Goal: Communication & Community: Ask a question

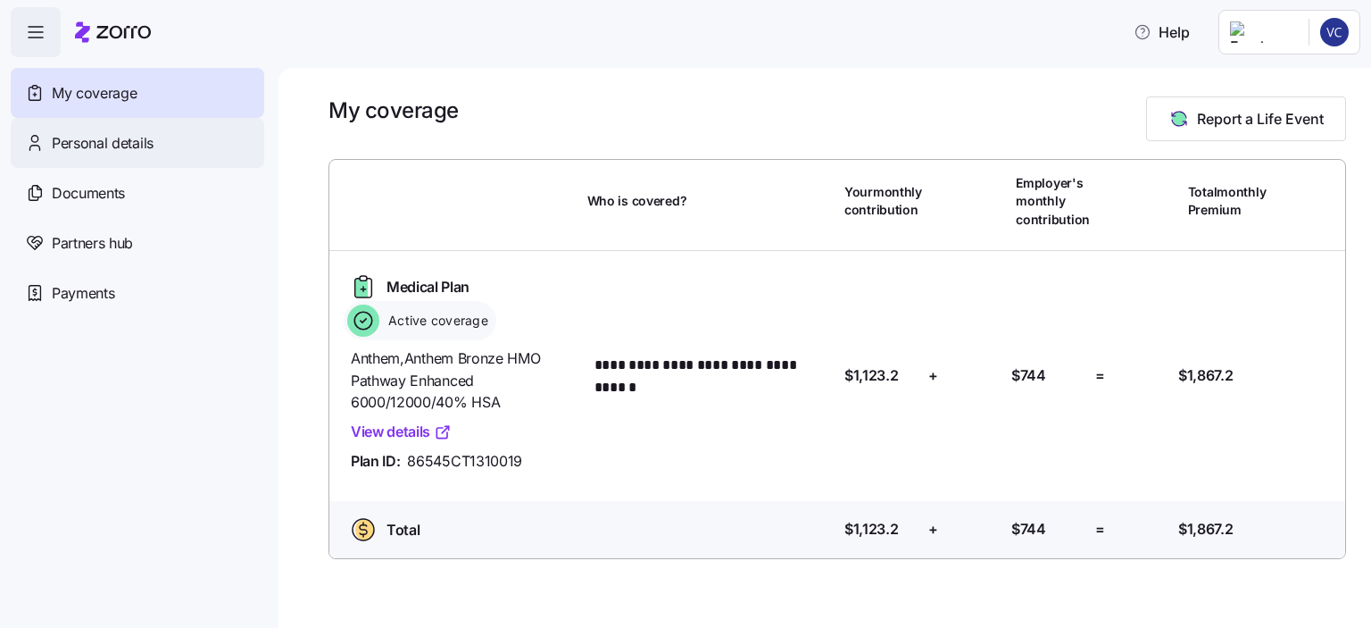
click at [137, 141] on span "Personal details" at bounding box center [103, 143] width 102 height 22
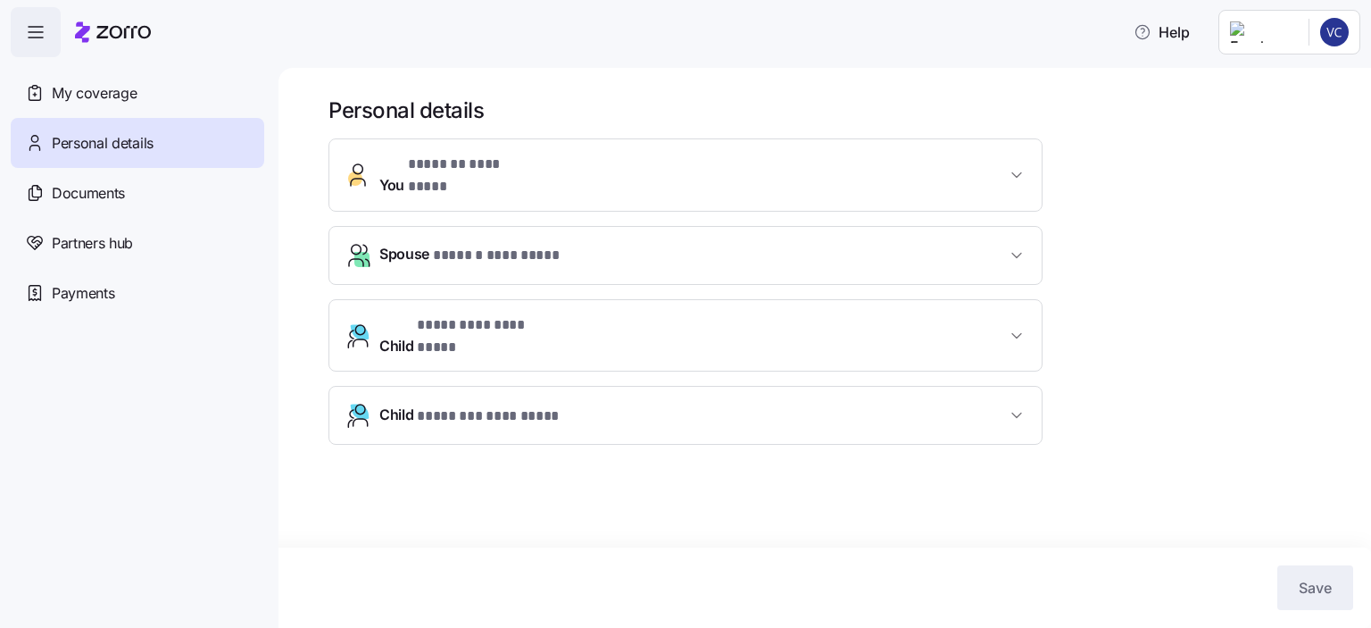
click at [511, 314] on span "* ********* ********* *" at bounding box center [491, 325] width 149 height 22
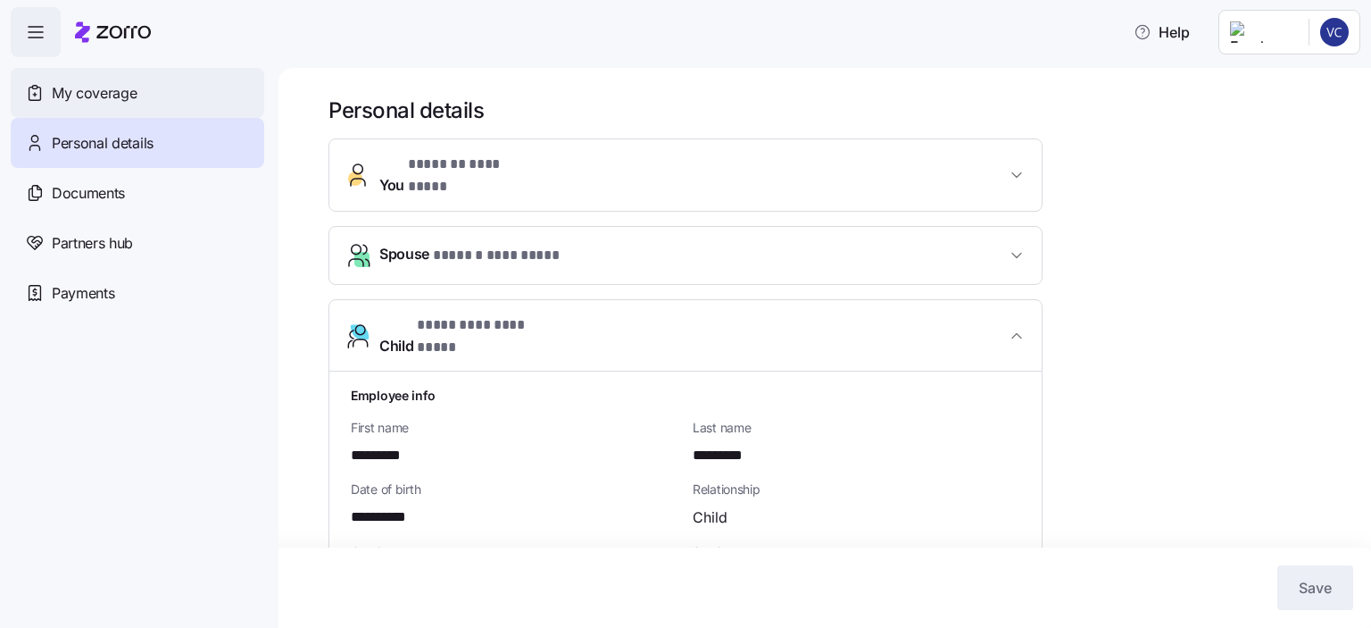
click at [124, 96] on span "My coverage" at bounding box center [94, 93] width 85 height 22
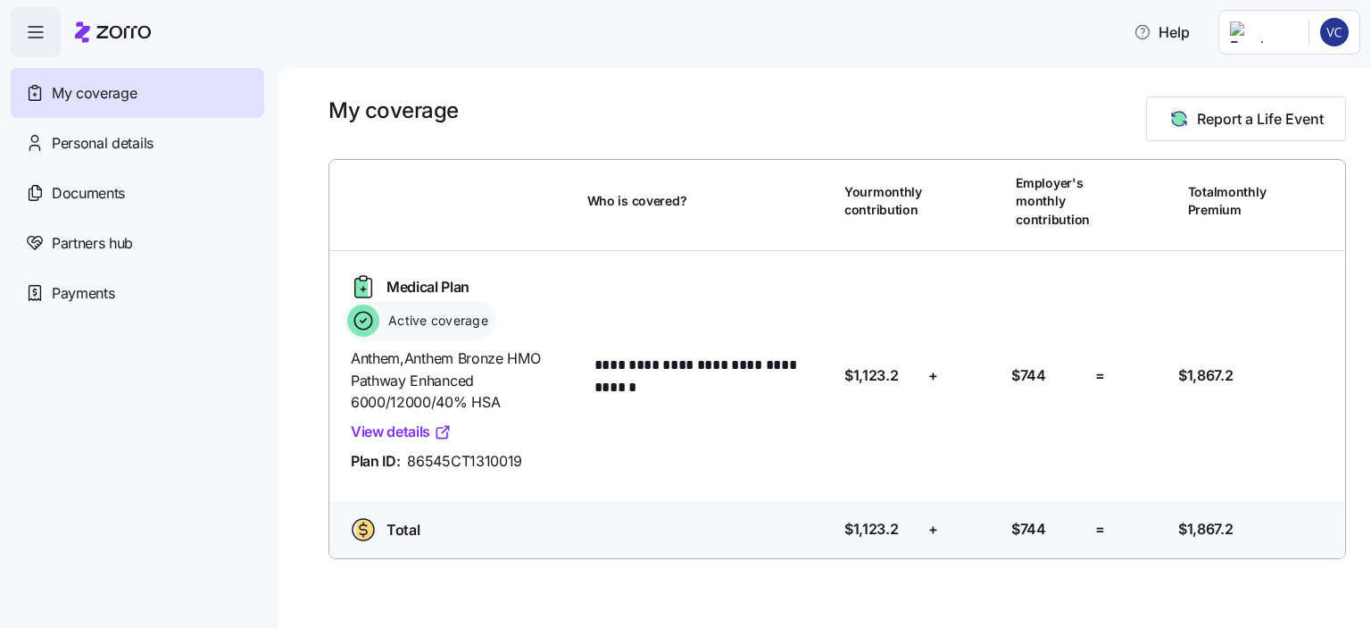
click at [388, 432] on link "View details" at bounding box center [401, 431] width 101 height 22
click at [37, 28] on icon "button" at bounding box center [35, 31] width 21 height 21
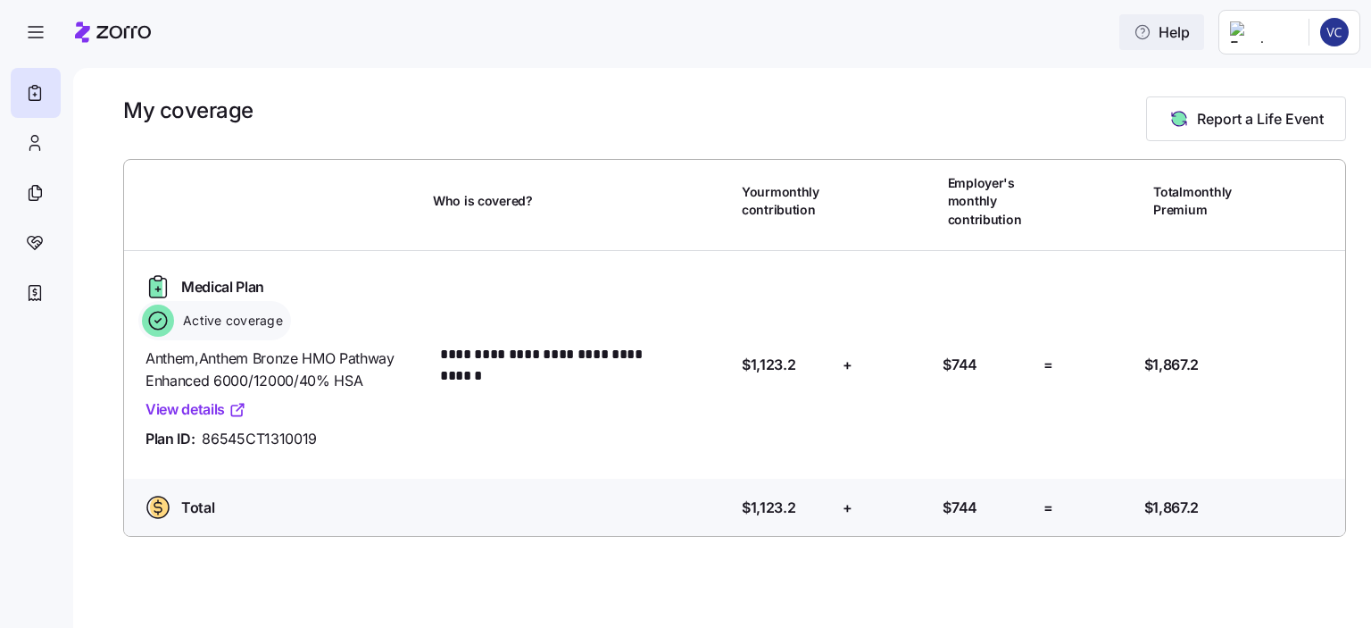
click at [1190, 27] on span "Help" at bounding box center [1162, 31] width 56 height 21
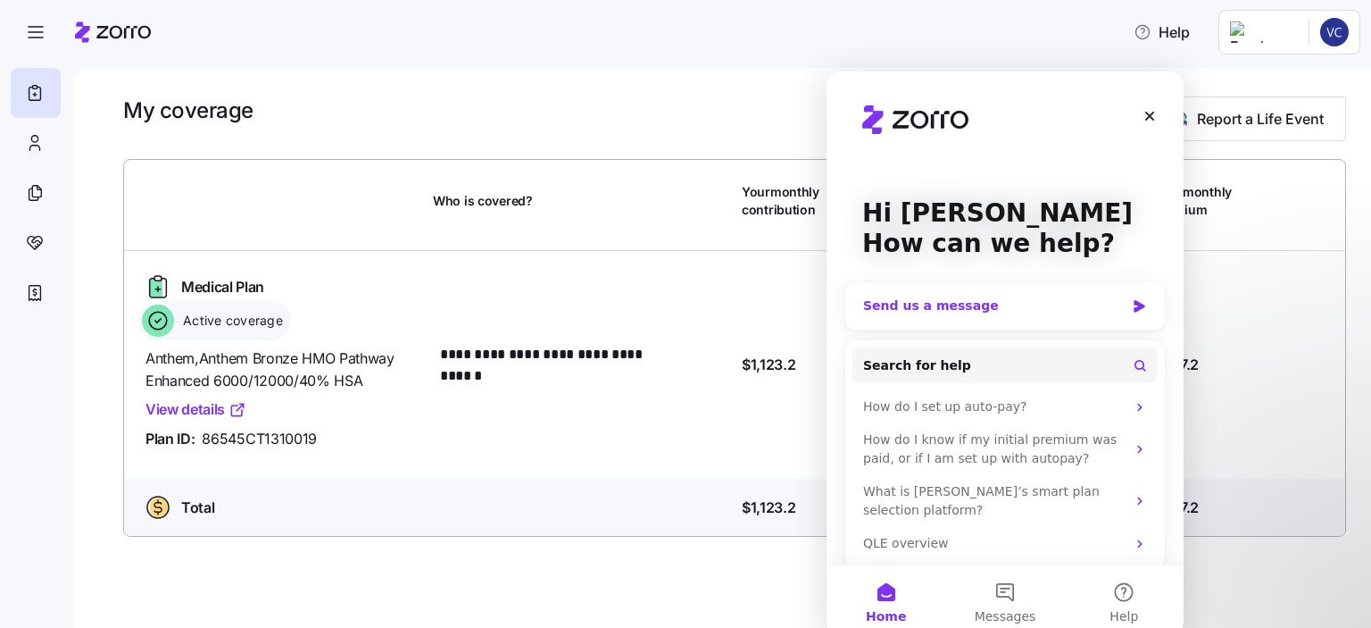
click at [979, 306] on div "Send us a message" at bounding box center [994, 305] width 262 height 19
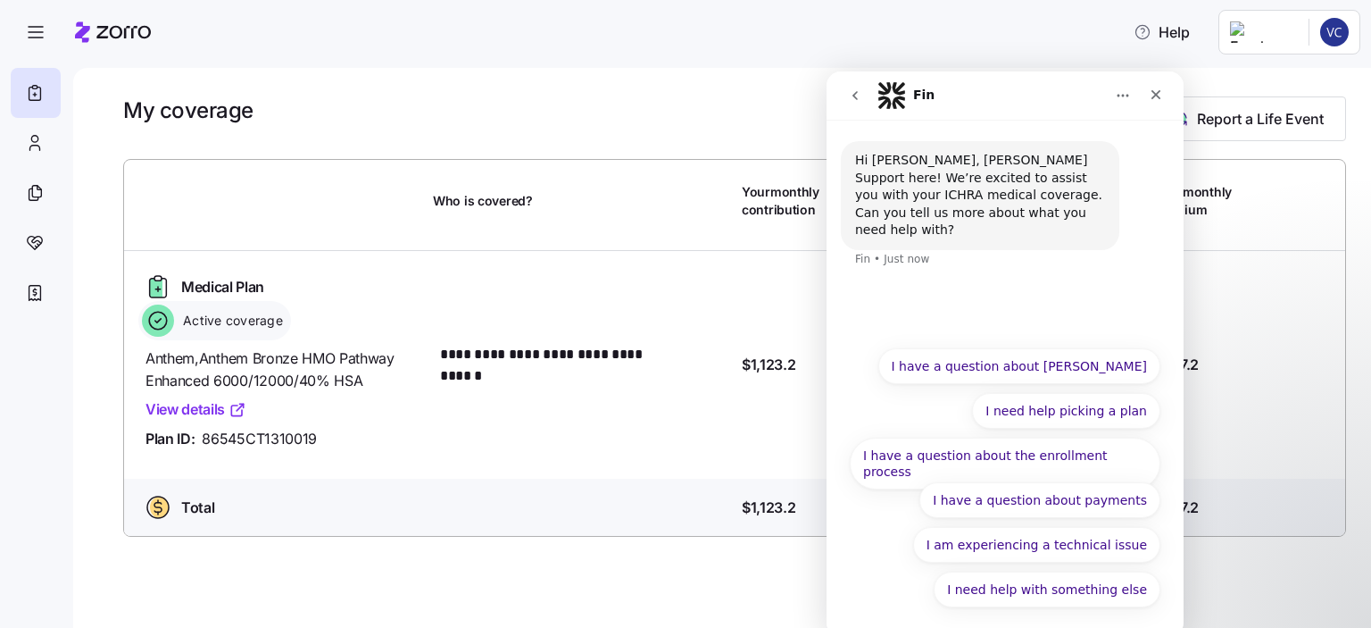
click at [973, 293] on div "Hi [PERSON_NAME], [PERSON_NAME] Support here! We’re excited to assist you with …" at bounding box center [1005, 228] width 357 height 217
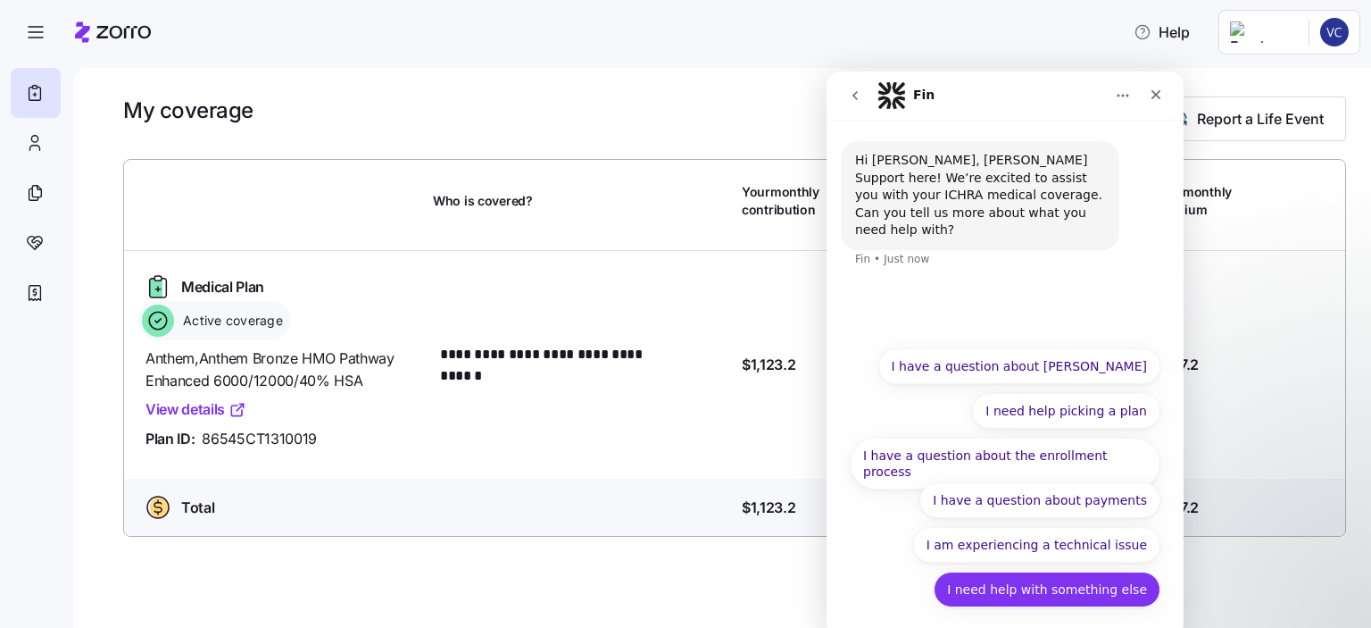
click at [1056, 586] on button "I need help with something else" at bounding box center [1047, 589] width 227 height 36
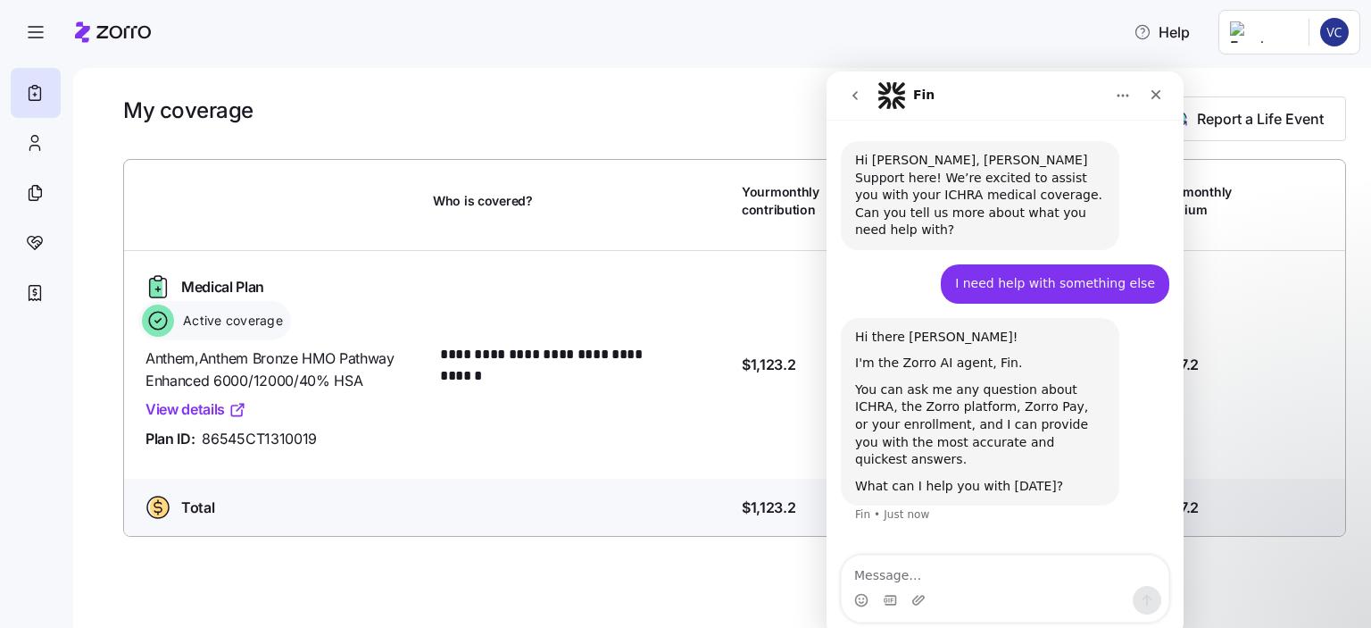
scroll to position [19, 0]
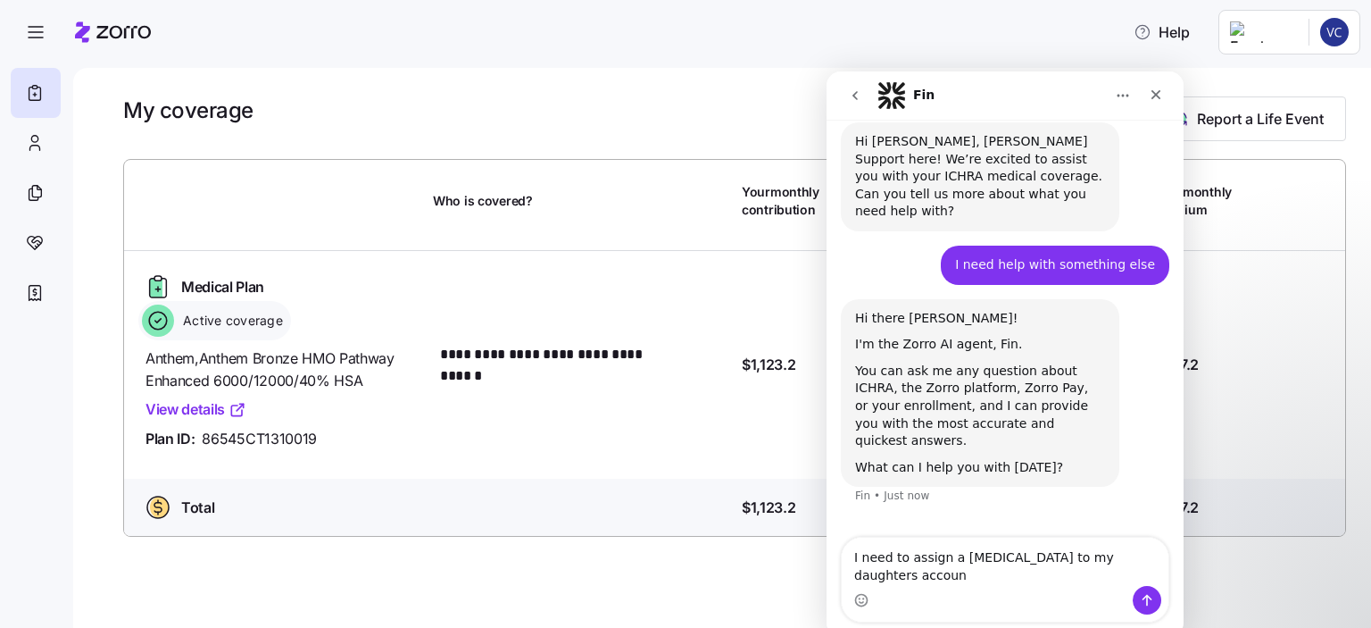
type textarea "I need to assign a [MEDICAL_DATA] to my daughters account"
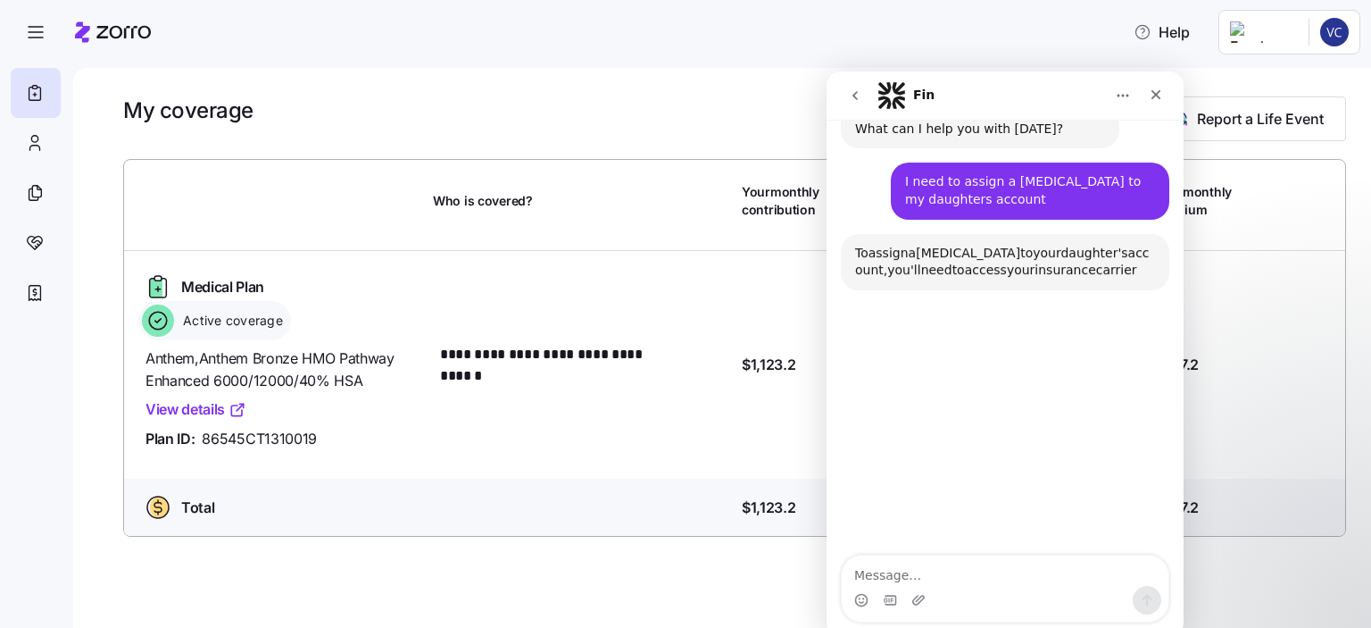
scroll to position [370, 0]
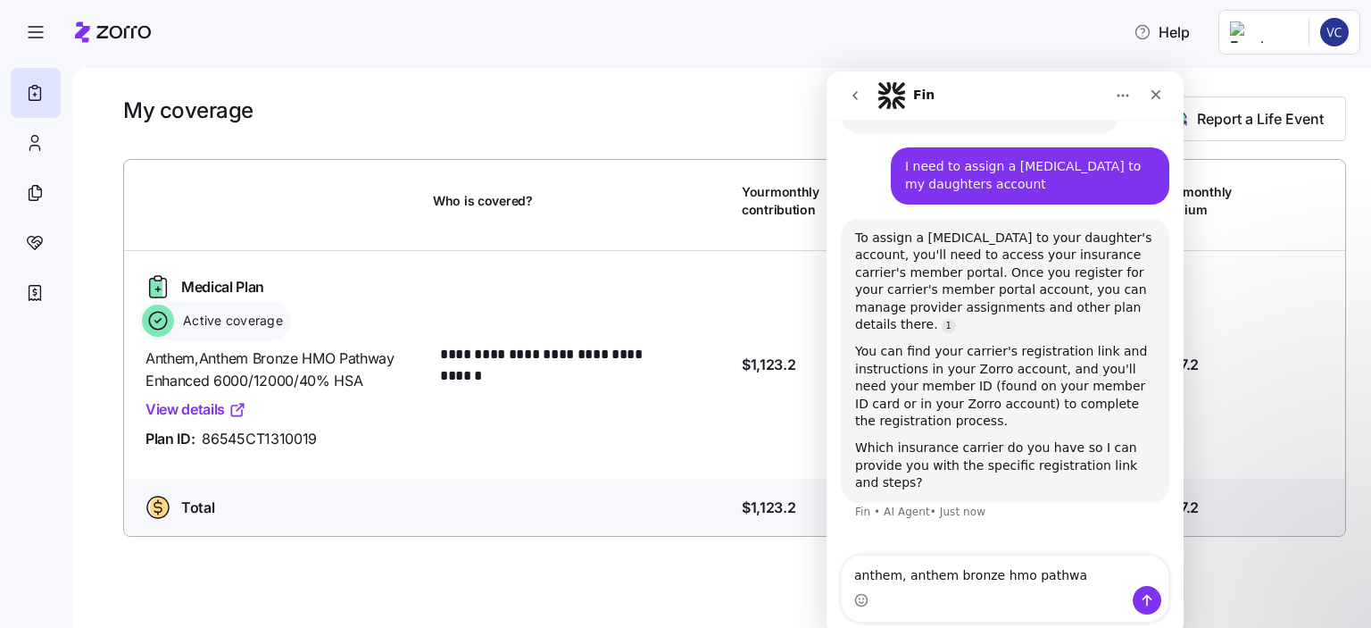
type textarea "anthem, anthem bronze hmo pathway"
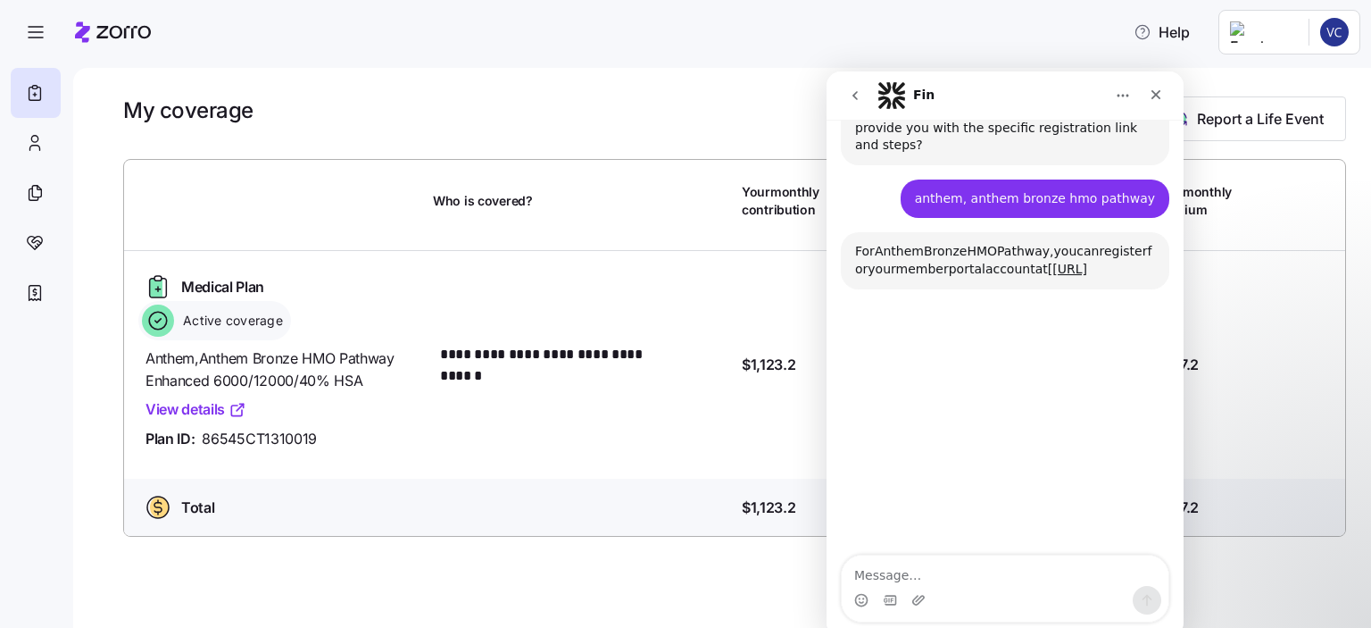
scroll to position [720, 0]
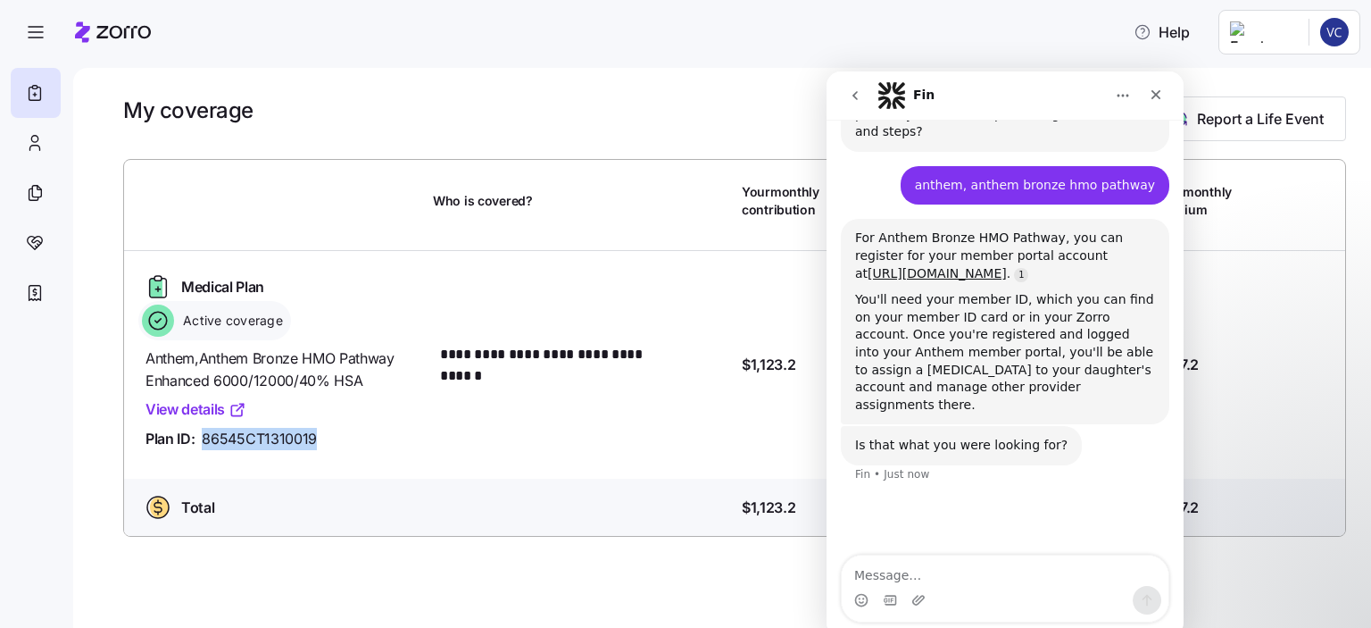
drag, startPoint x: 320, startPoint y: 439, endPoint x: 204, endPoint y: 438, distance: 116.1
click at [204, 438] on div "Plan ID: 86545CT1310019" at bounding box center [282, 439] width 273 height 22
copy span "86545CT1310019"
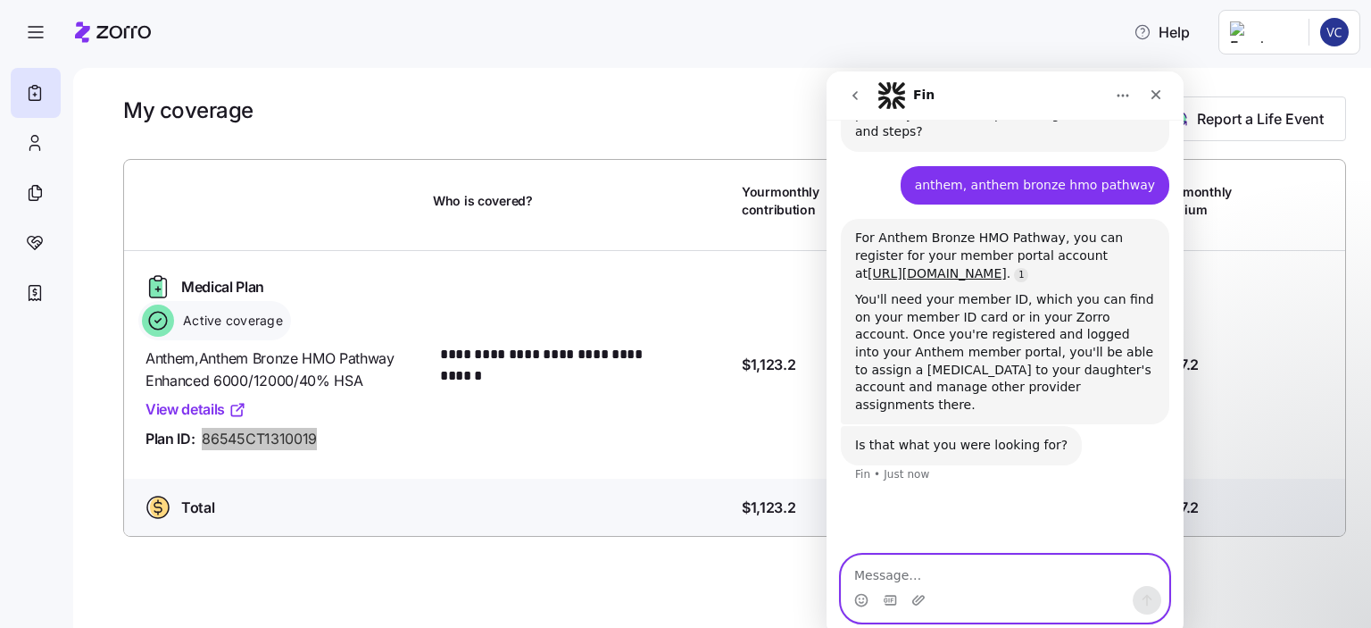
click at [954, 572] on textarea "Message…" at bounding box center [1005, 570] width 327 height 30
type textarea "yes"
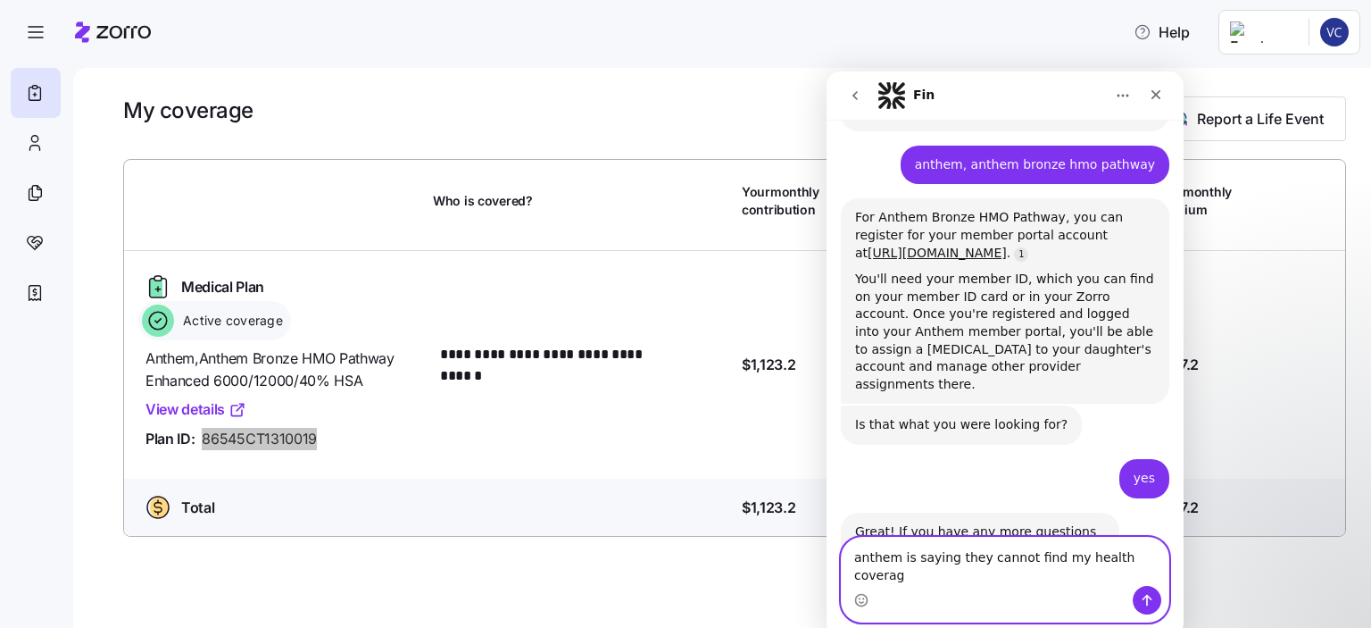
type textarea "anthem is saying they cannot find my health coverage"
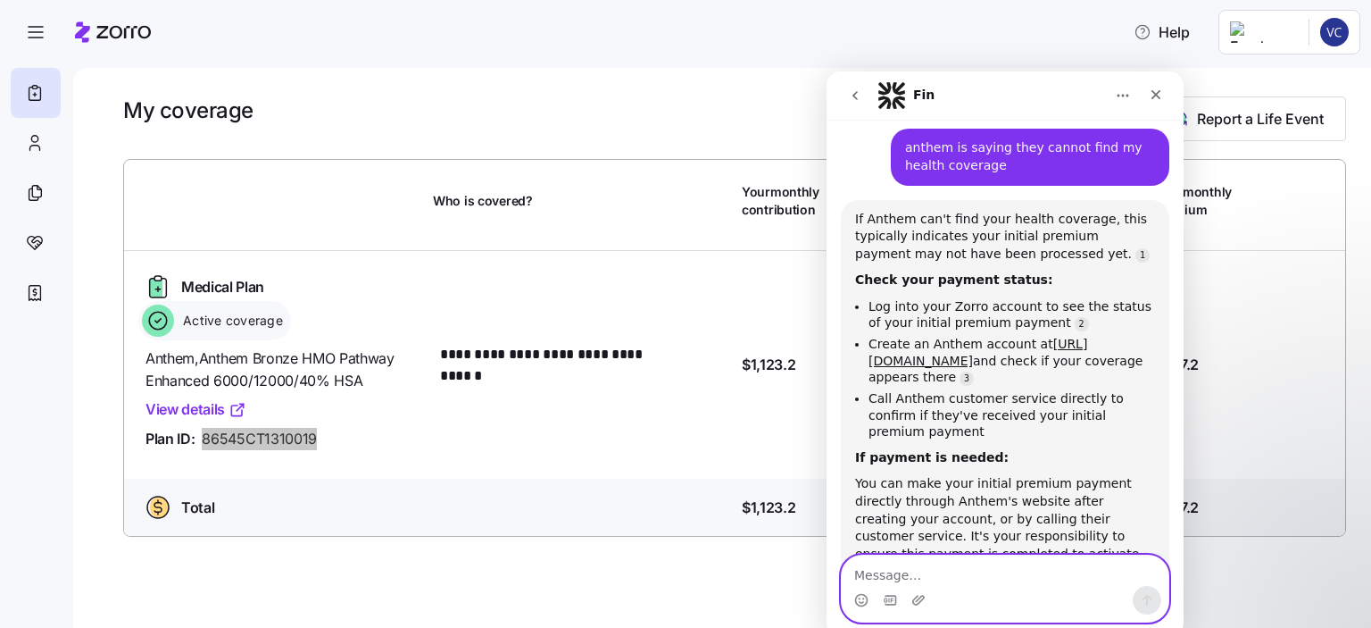
scroll to position [1213, 0]
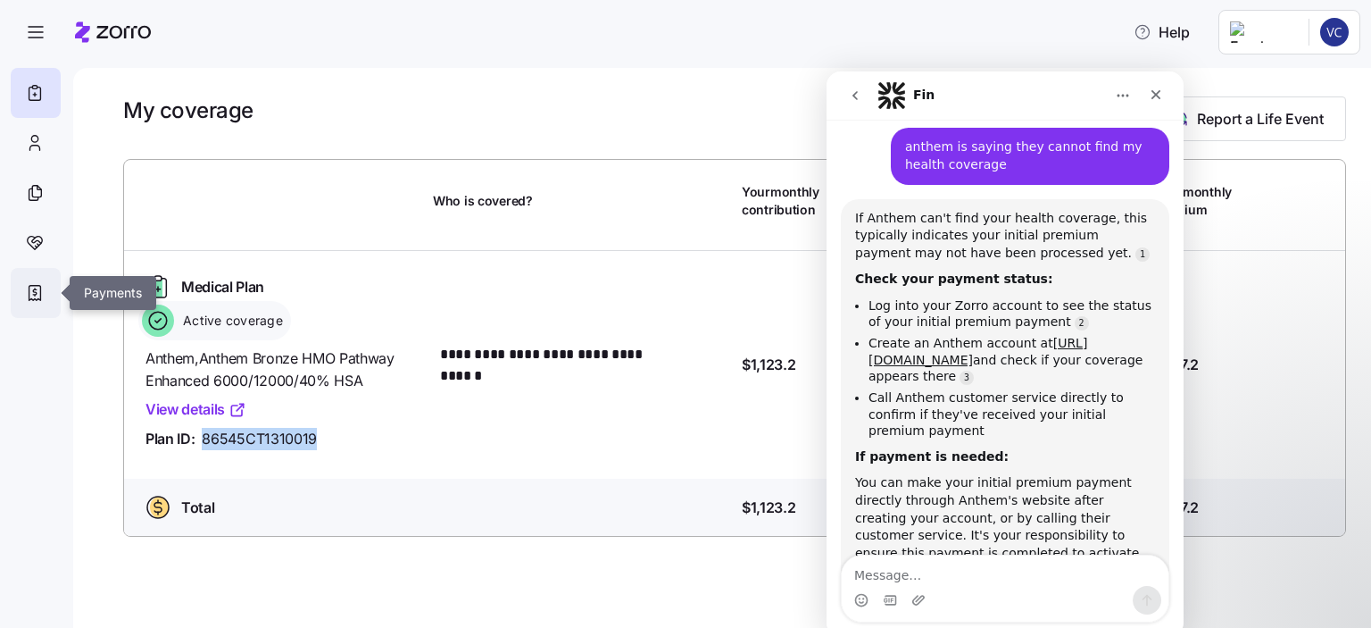
click at [38, 281] on div at bounding box center [36, 293] width 50 height 50
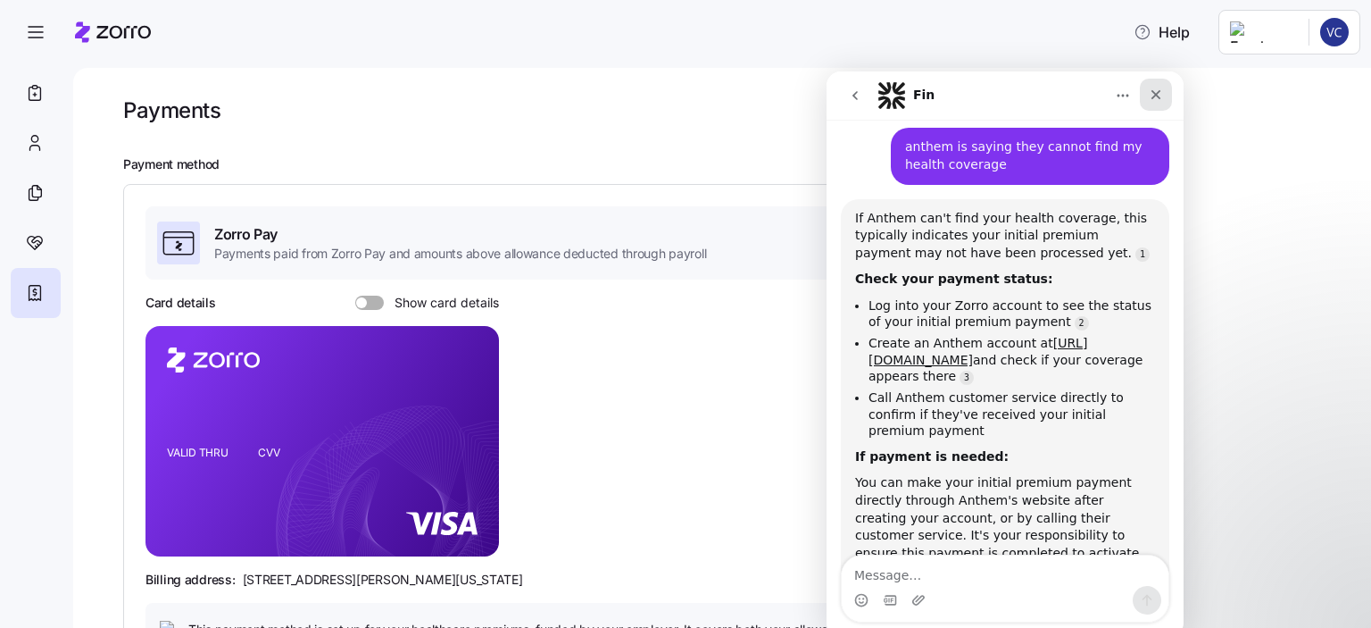
click at [1158, 101] on icon "Close" at bounding box center [1156, 94] width 14 height 14
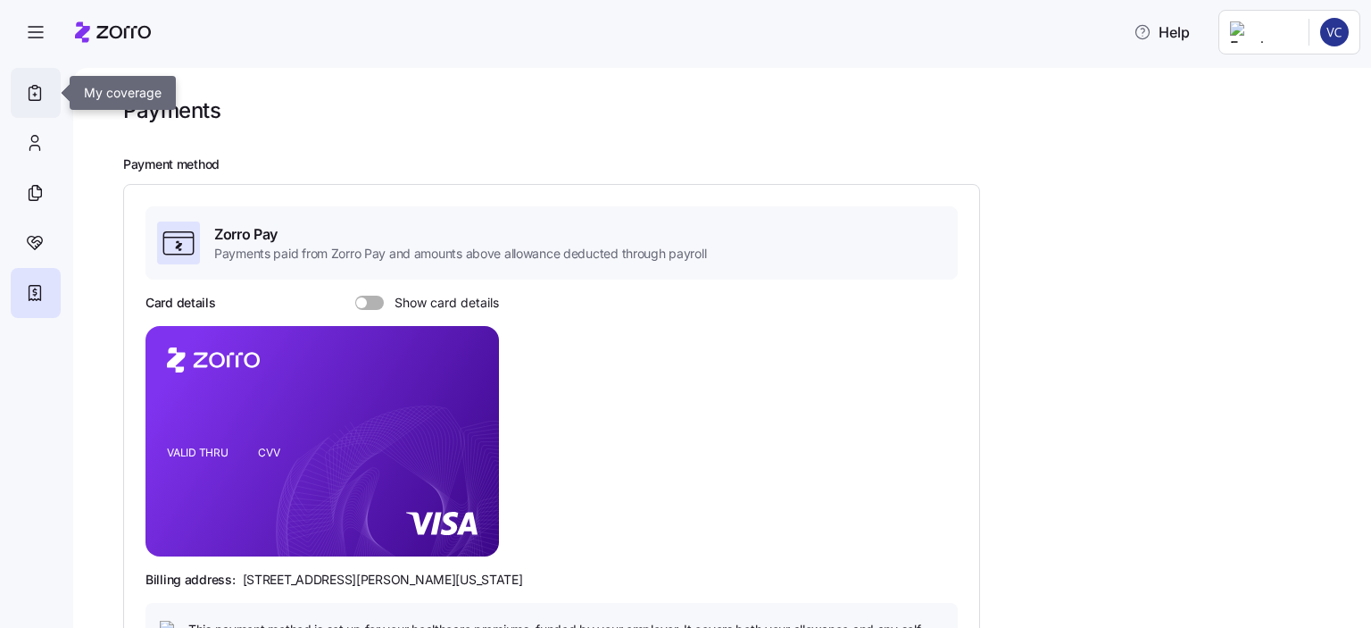
click at [36, 99] on icon at bounding box center [35, 93] width 12 height 13
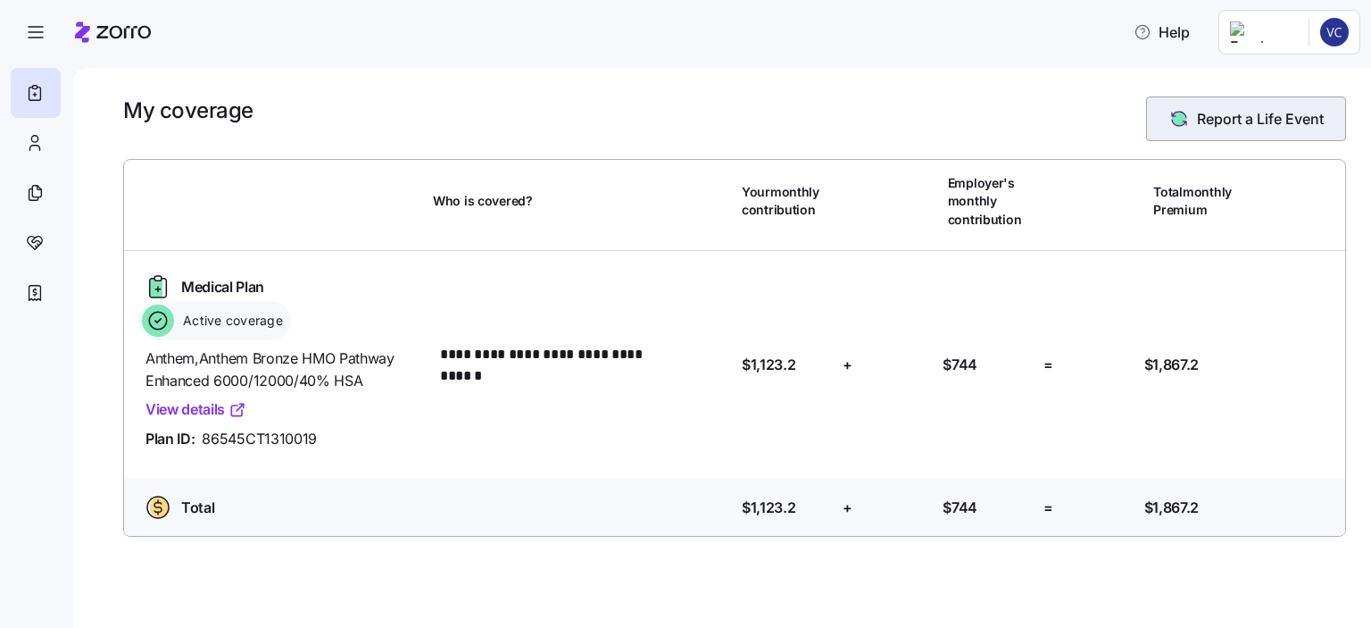
click at [1254, 125] on span "Report a Life Event" at bounding box center [1260, 118] width 127 height 21
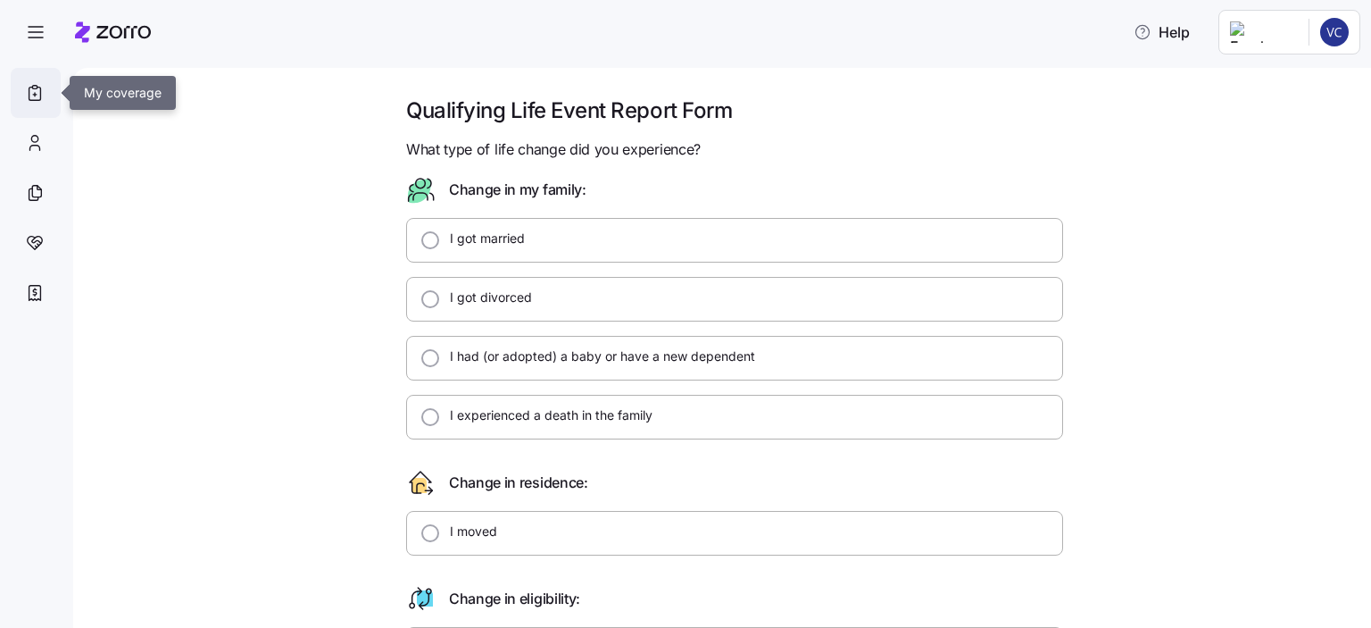
click at [30, 96] on icon at bounding box center [35, 92] width 20 height 21
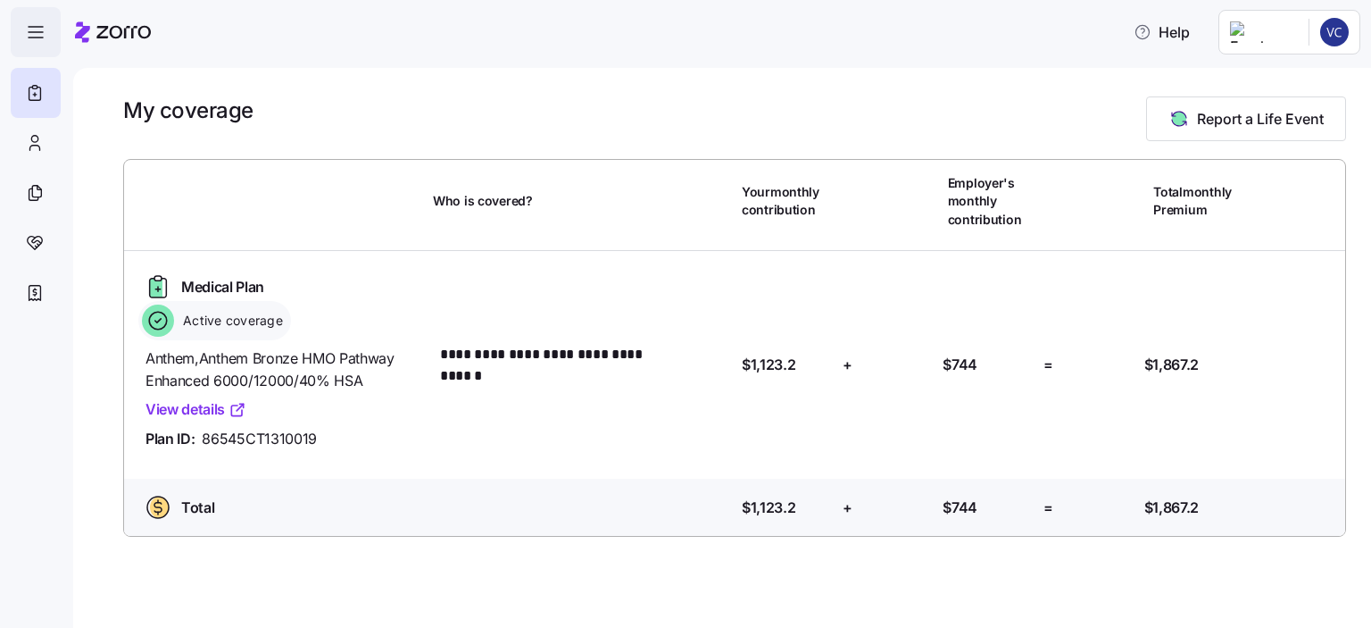
click at [37, 33] on icon "button" at bounding box center [35, 31] width 21 height 21
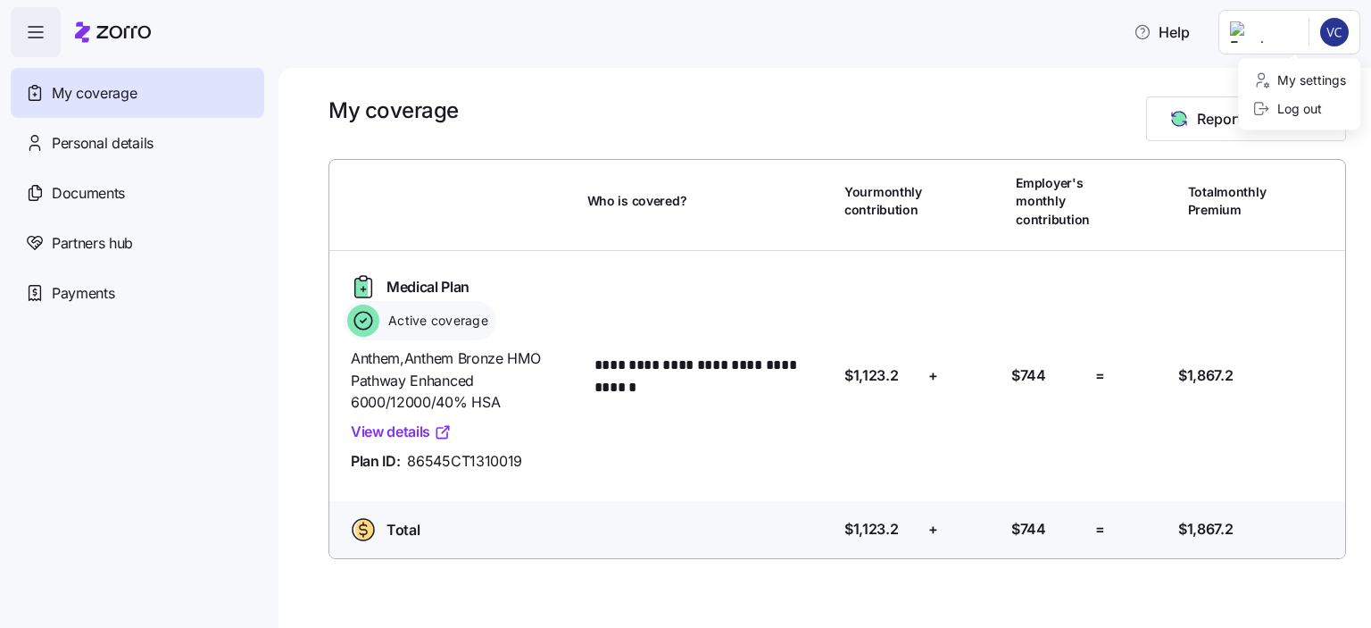
click at [1265, 38] on html "**********" at bounding box center [685, 308] width 1371 height 617
